Goal: Information Seeking & Learning: Find contact information

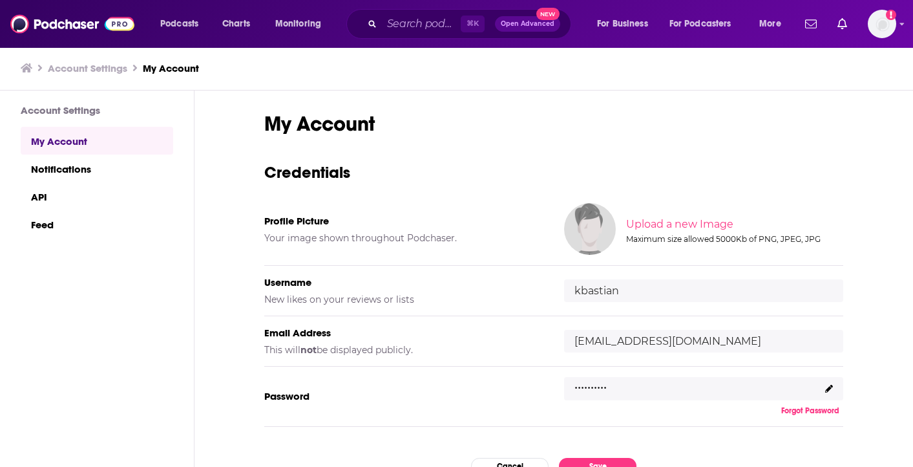
scroll to position [68, 0]
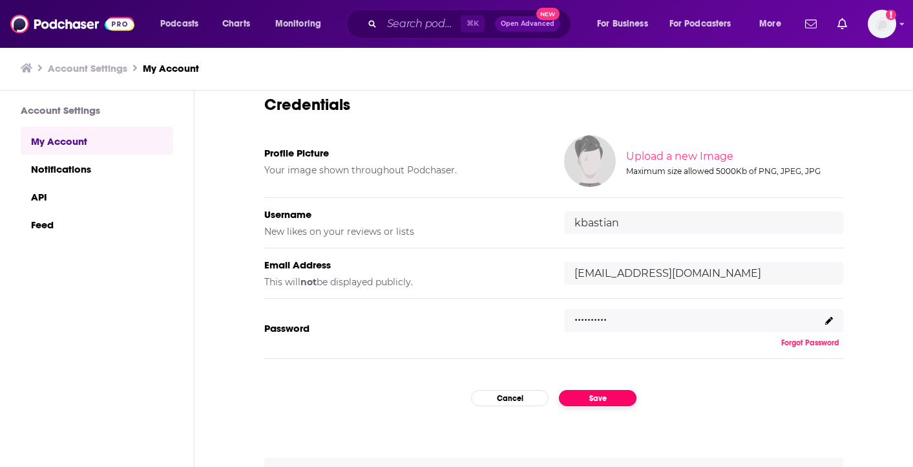
click at [606, 398] on button "Save" at bounding box center [598, 398] width 78 height 16
click at [610, 403] on button "Save" at bounding box center [598, 398] width 78 height 16
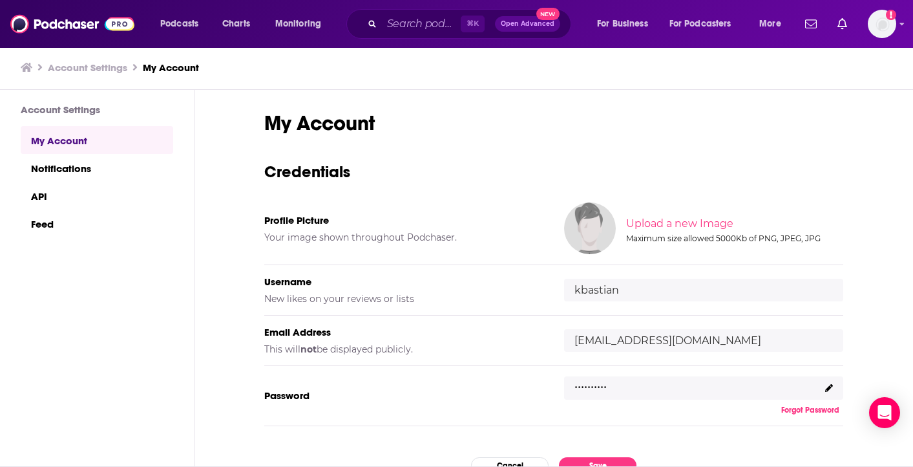
scroll to position [0, 0]
click at [191, 27] on span "Podcasts" at bounding box center [179, 24] width 38 height 18
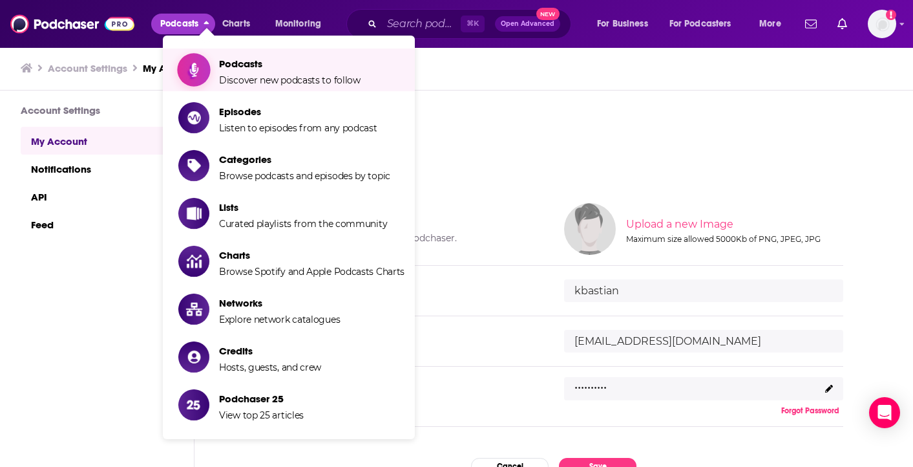
click at [253, 71] on span "Podcasts Discover new podcasts to follow" at bounding box center [290, 70] width 142 height 32
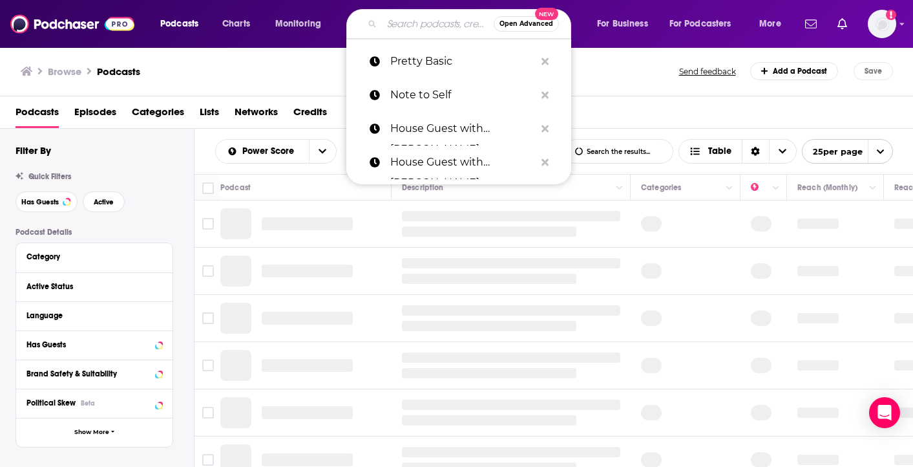
click at [411, 26] on input "Search podcasts, credits, & more..." at bounding box center [438, 24] width 112 height 21
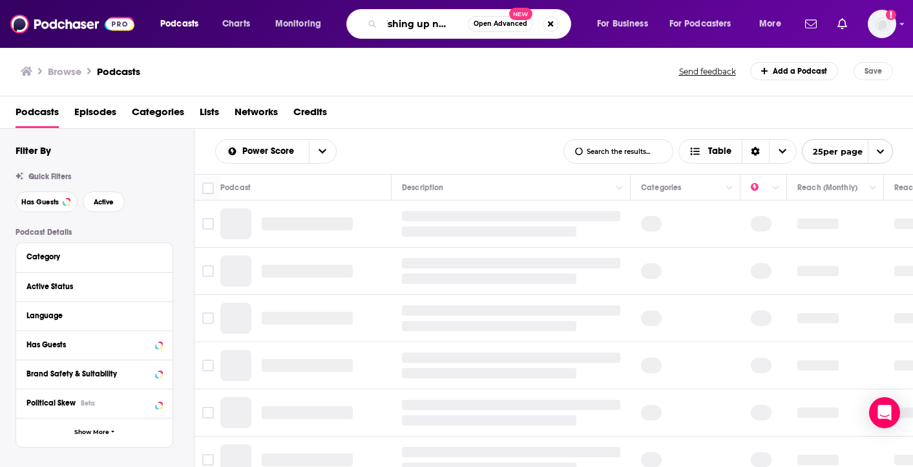
type input "dishing up nutrition"
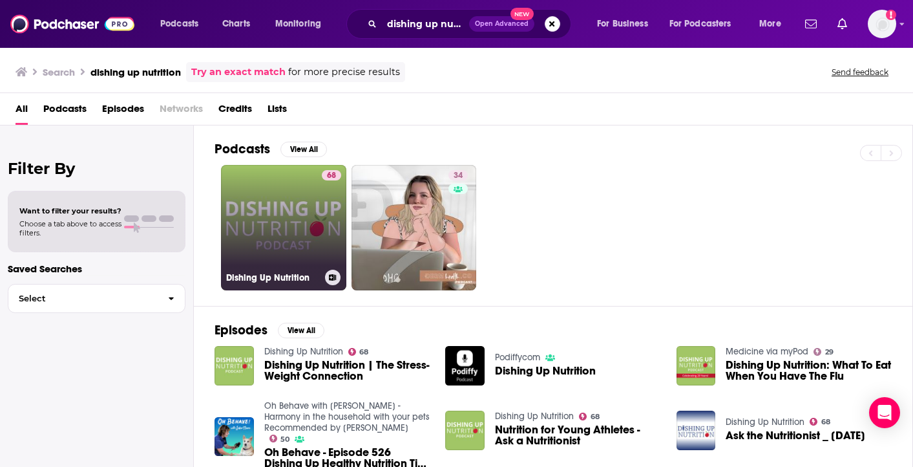
click at [277, 228] on link "68 Dishing Up Nutrition" at bounding box center [283, 227] width 125 height 125
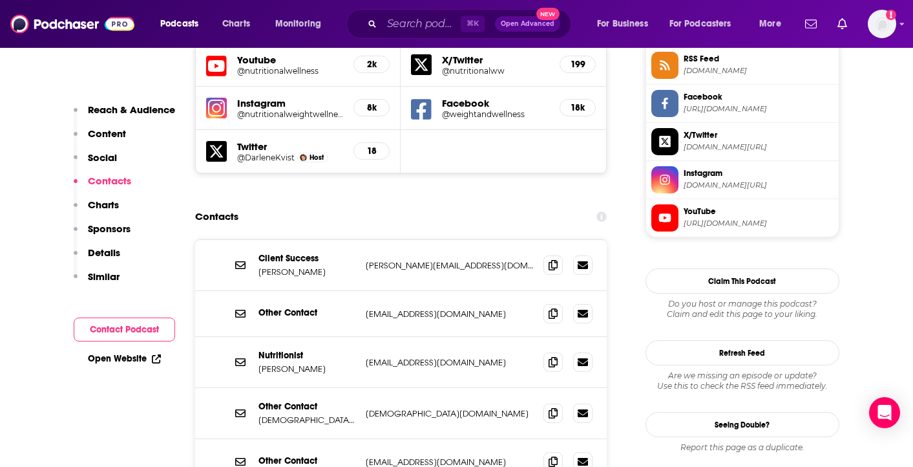
scroll to position [1208, 0]
drag, startPoint x: 505, startPoint y: 334, endPoint x: 365, endPoint y: 331, distance: 140.3
click at [366, 407] on p "[DEMOGRAPHIC_DATA][DOMAIN_NAME]" at bounding box center [450, 412] width 168 height 11
copy p "[DEMOGRAPHIC_DATA][DOMAIN_NAME]"
drag, startPoint x: 500, startPoint y: 185, endPoint x: 366, endPoint y: 187, distance: 134.5
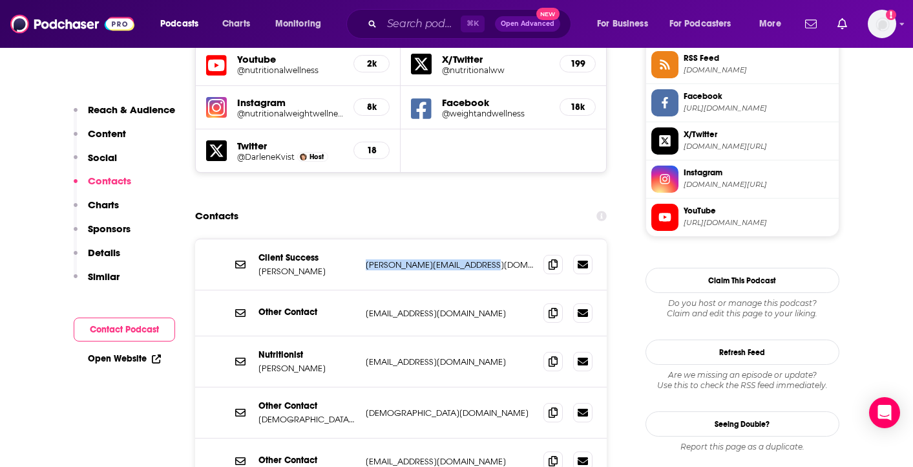
click at [366, 259] on p "[PERSON_NAME][EMAIL_ADDRESS][DOMAIN_NAME]" at bounding box center [450, 264] width 168 height 11
click at [419, 204] on div "Contacts" at bounding box center [401, 216] width 412 height 25
drag, startPoint x: 494, startPoint y: 336, endPoint x: 363, endPoint y: 334, distance: 131.2
click at [363, 387] on div "Other Contact [PERSON_NAME] [PERSON_NAME][EMAIL_ADDRESS][DOMAIN_NAME] [DEMOGRAP…" at bounding box center [401, 412] width 412 height 51
copy p "[DEMOGRAPHIC_DATA][DOMAIN_NAME]"
